Goal: Navigation & Orientation: Find specific page/section

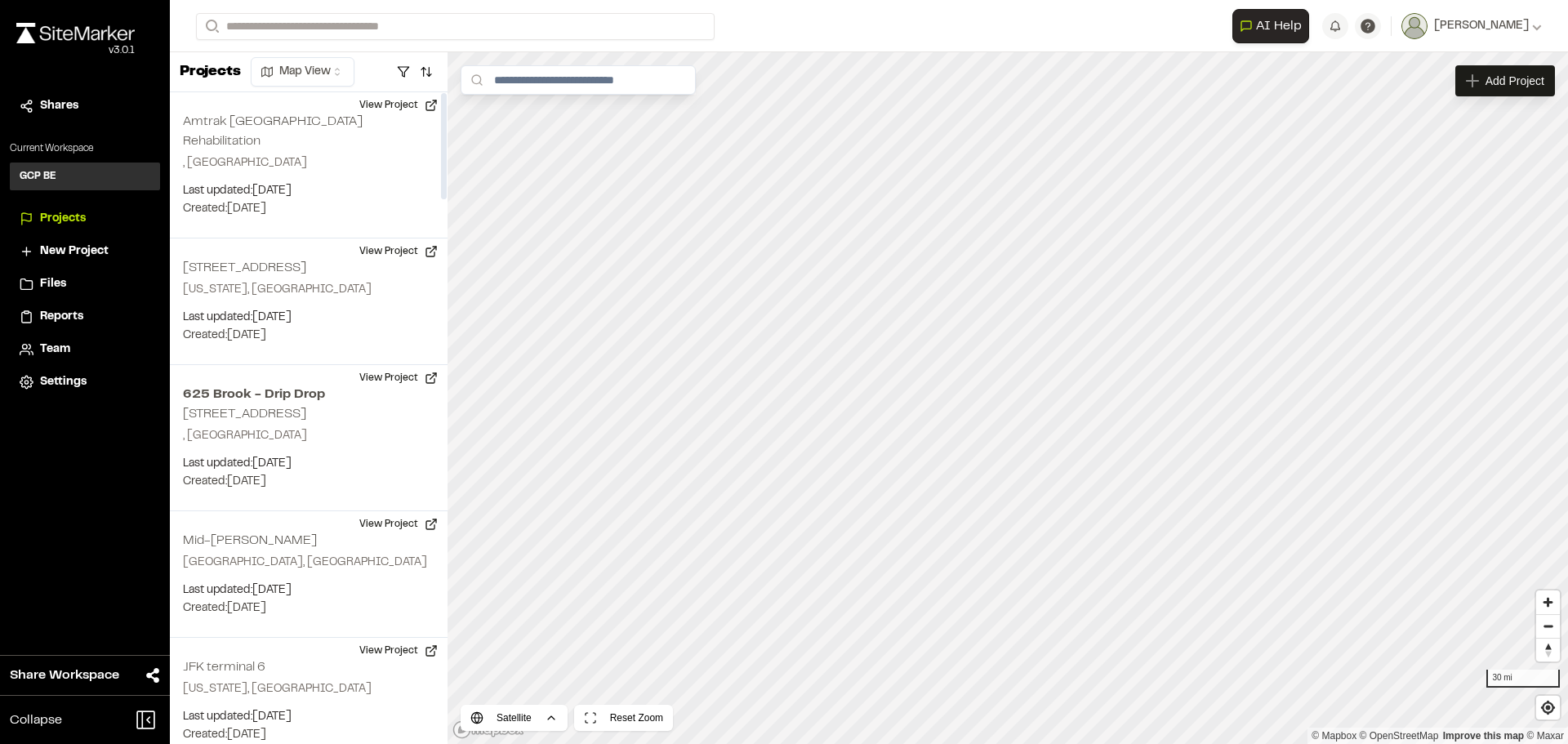
click at [344, 75] on html "**********" at bounding box center [784, 372] width 1568 height 744
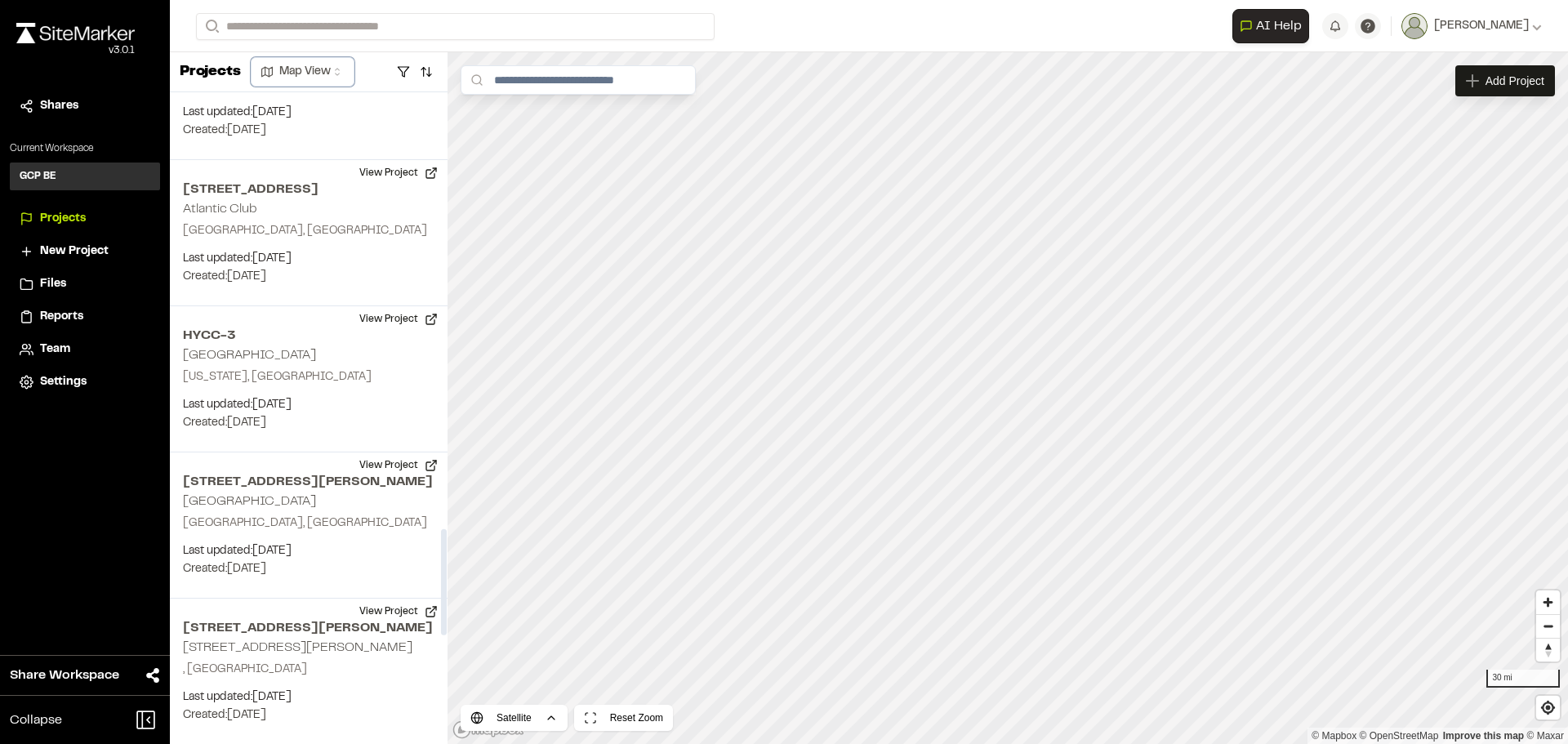
scroll to position [2695, 0]
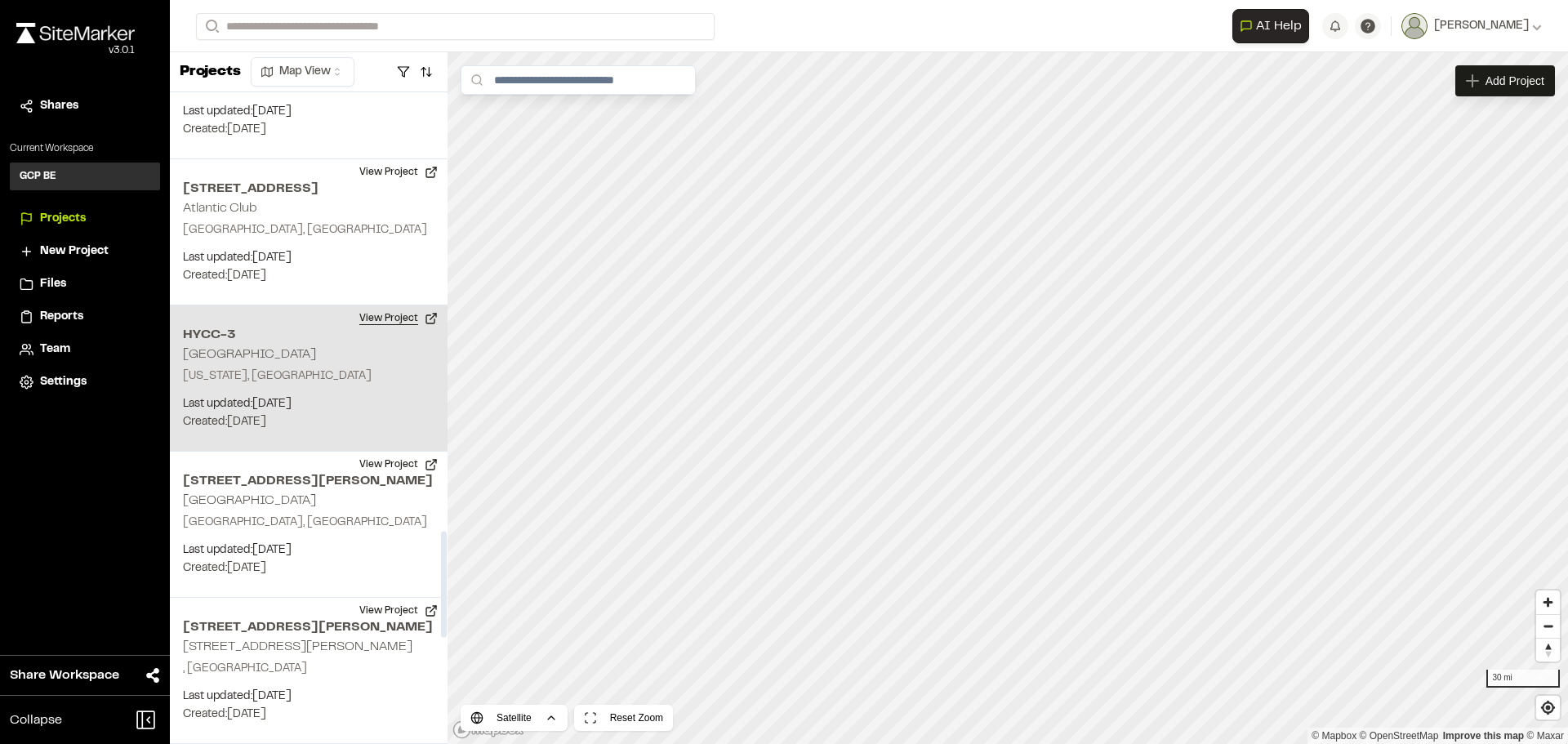
click at [379, 306] on button "View Project" at bounding box center [398, 319] width 98 height 26
